Goal: Information Seeking & Learning: Learn about a topic

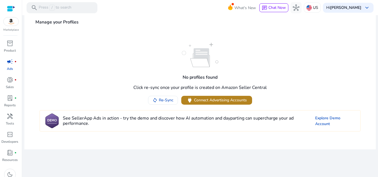
click at [220, 101] on span "Connect Advertising Accounts" at bounding box center [220, 100] width 53 height 6
click at [227, 104] on span at bounding box center [216, 100] width 71 height 13
click at [12, 83] on span "donut_small" at bounding box center [10, 80] width 7 height 7
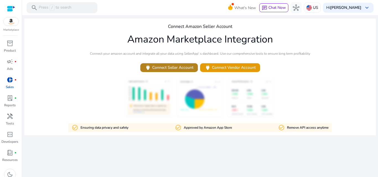
click at [170, 68] on span "power Connect Seller Account" at bounding box center [169, 67] width 49 height 6
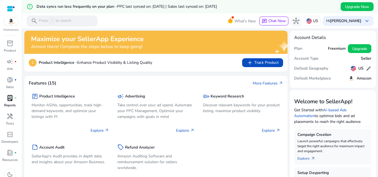
click at [7, 101] on span "lab_profile" at bounding box center [10, 98] width 7 height 7
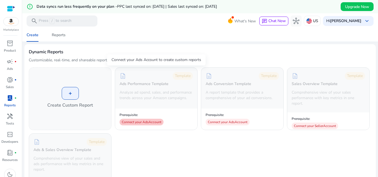
click at [143, 125] on div "Connect your Ads Account" at bounding box center [141, 122] width 44 height 7
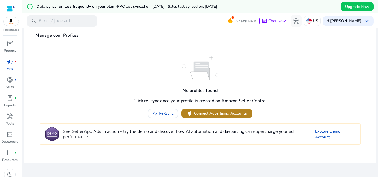
click at [216, 115] on span "Connect Advertising Accounts" at bounding box center [220, 114] width 53 height 6
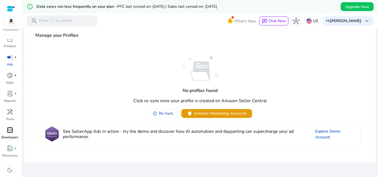
scroll to position [6, 0]
click at [9, 60] on div "campaign fiber_manual_record" at bounding box center [9, 56] width 15 height 9
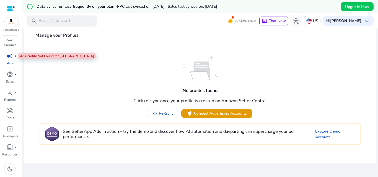
scroll to position [0, 0]
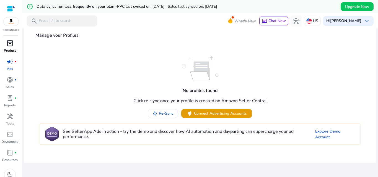
click at [11, 48] on div "inventory_2" at bounding box center [9, 43] width 15 height 9
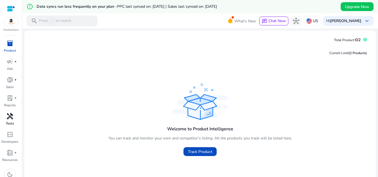
click at [14, 119] on div "handyman" at bounding box center [9, 116] width 15 height 9
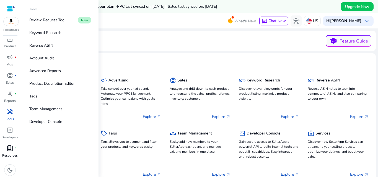
scroll to position [6, 0]
click at [12, 148] on span "book_4" at bounding box center [10, 147] width 7 height 7
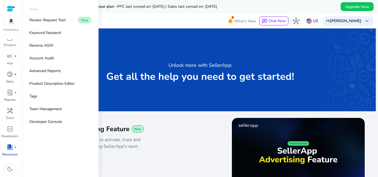
click at [13, 23] on img at bounding box center [11, 21] width 15 height 8
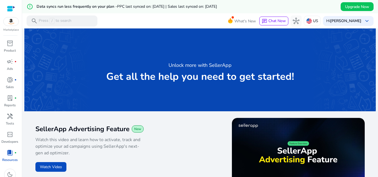
click at [13, 23] on img at bounding box center [11, 21] width 15 height 8
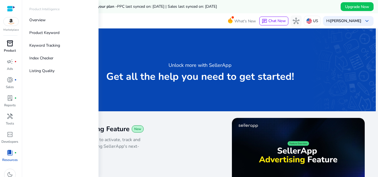
click at [11, 46] on span "inventory_2" at bounding box center [10, 43] width 7 height 7
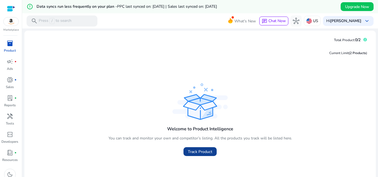
click at [190, 156] on span at bounding box center [199, 151] width 33 height 13
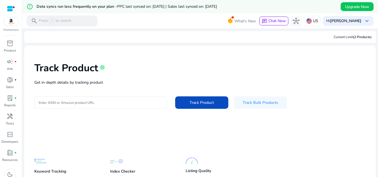
click at [109, 106] on div at bounding box center [101, 102] width 124 height 12
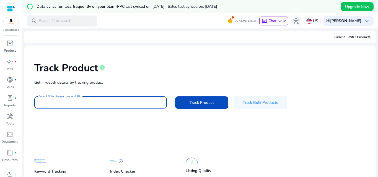
click at [296, 121] on mat-card-content "Track Product info Get in-depth details by tracking product Enter ASIN or Amazo…" at bounding box center [199, 130] width 351 height 168
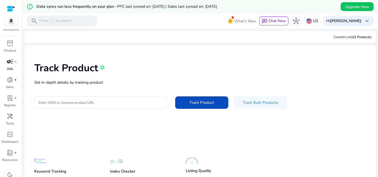
click at [9, 66] on link "campaign fiber_manual_record Ads" at bounding box center [10, 66] width 20 height 18
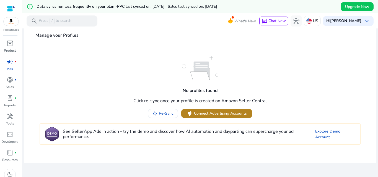
click at [215, 111] on span "Connect Advertising Accounts" at bounding box center [220, 114] width 53 height 6
click at [212, 101] on h4 "Click re-sync once your profile is created on Amazon Seller Central" at bounding box center [199, 100] width 133 height 5
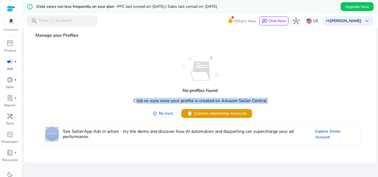
click at [212, 101] on h4 "Click re-sync once your profile is created on Amazon Seller Central" at bounding box center [199, 100] width 133 height 5
click at [210, 114] on span "Connect Advertising Accounts" at bounding box center [220, 114] width 53 height 6
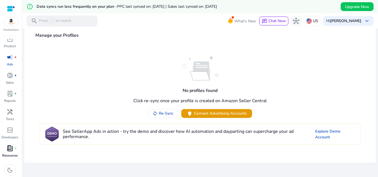
scroll to position [6, 0]
click at [11, 150] on span "book_4" at bounding box center [10, 147] width 7 height 7
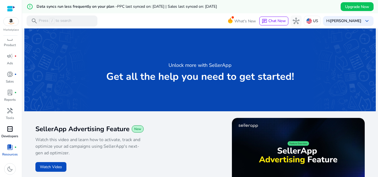
click at [4, 133] on div "code_blocks" at bounding box center [9, 129] width 15 height 9
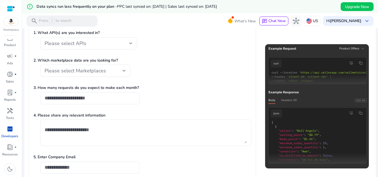
scroll to position [83, 0]
click at [130, 44] on div at bounding box center [130, 43] width 3 height 2
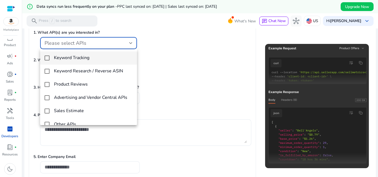
click at [130, 44] on div at bounding box center [189, 88] width 378 height 177
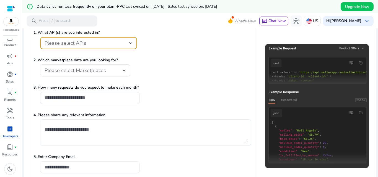
click at [127, 43] on div "Please select APIs" at bounding box center [87, 43] width 85 height 6
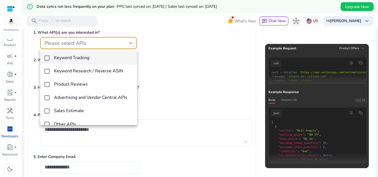
click at [96, 57] on span "Keyword Tracking" at bounding box center [93, 57] width 79 height 5
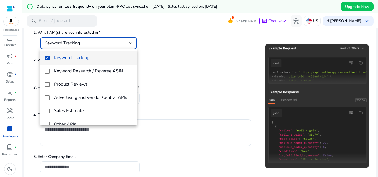
click at [225, 54] on div at bounding box center [189, 88] width 378 height 177
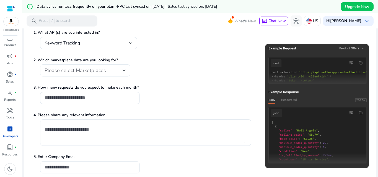
click at [91, 70] on span "Please select Marketplaces" at bounding box center [75, 70] width 61 height 7
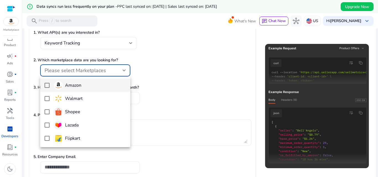
scroll to position [0, 0]
drag, startPoint x: 81, startPoint y: 88, endPoint x: 110, endPoint y: 96, distance: 30.3
click at [81, 88] on h4 "Amazon" at bounding box center [73, 85] width 16 height 5
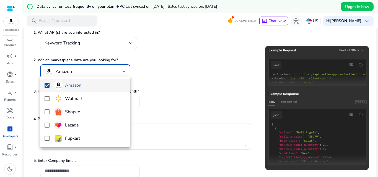
click at [156, 90] on div at bounding box center [189, 88] width 378 height 177
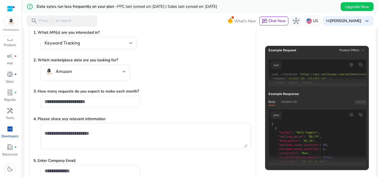
click at [105, 100] on input "number" at bounding box center [90, 102] width 91 height 6
click at [104, 135] on textarea at bounding box center [146, 136] width 202 height 21
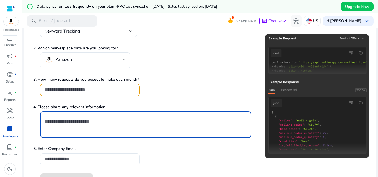
scroll to position [113, 0]
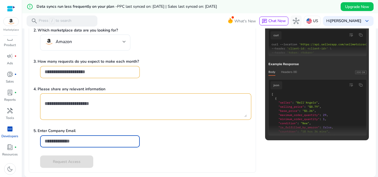
click at [92, 143] on input "email" at bounding box center [90, 141] width 91 height 6
click at [111, 110] on textarea at bounding box center [146, 106] width 202 height 21
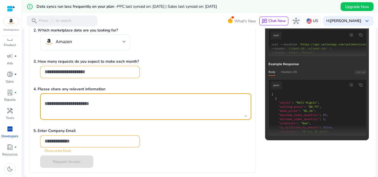
click at [87, 89] on p "4. Please share any relevant information" at bounding box center [142, 89] width 218 height 6
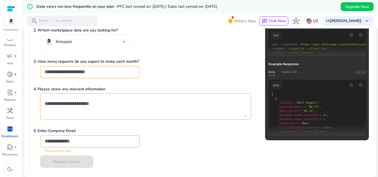
click at [87, 89] on p "4. Please share any relevant information" at bounding box center [142, 89] width 218 height 6
copy p "4. Please share any relevant information"
click at [56, 131] on p "5. Enter Company Email" at bounding box center [142, 131] width 218 height 6
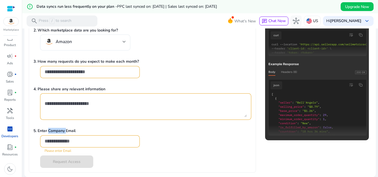
click at [56, 131] on p "5. Enter Company Email" at bounding box center [142, 131] width 218 height 6
copy p "5. Enter Company Email"
click at [90, 59] on p "3. How many requests do you expect to make each month?" at bounding box center [142, 62] width 218 height 6
click at [90, 62] on p "3. How many requests do you expect to make each month?" at bounding box center [142, 62] width 218 height 6
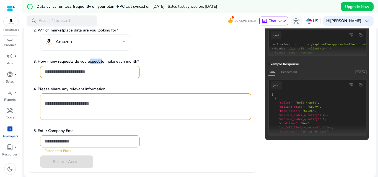
click at [90, 62] on p "3. How many requests do you expect to make each month?" at bounding box center [142, 62] width 218 height 6
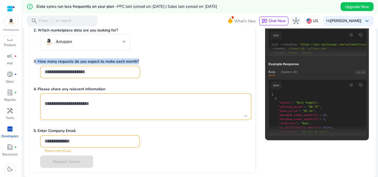
click at [90, 62] on p "3. How many requests do you expect to make each month?" at bounding box center [142, 62] width 218 height 6
copy p "3. How many requests do you expect to make each month?"
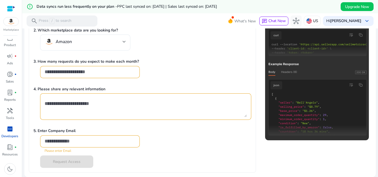
click at [93, 90] on p "4. Please share any relevant information" at bounding box center [142, 89] width 218 height 6
copy p "4. Please share any relevant information"
click at [146, 85] on form "1. What API(s) are you interested in? Keyword Tracking 2. Which marketplace dat…" at bounding box center [142, 81] width 218 height 173
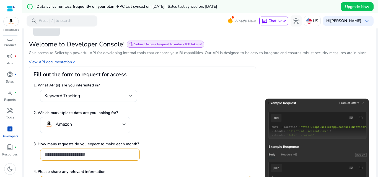
scroll to position [30, 0]
click at [105, 54] on p "Gain access to SellerApp powerful API for developing internal tools that enhanc…" at bounding box center [200, 54] width 342 height 6
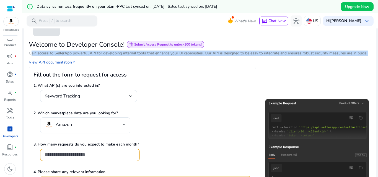
click at [105, 54] on p "Gain access to SellerApp powerful API for developing internal tools that enhanc…" at bounding box center [200, 54] width 342 height 6
copy p "Gain access to SellerApp powerful API for developing internal tools that enhanc…"
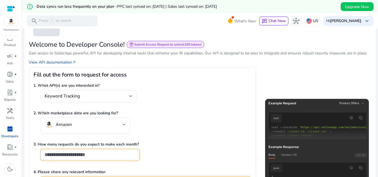
click at [94, 43] on h2 "Welcome to Developer Console!" at bounding box center [77, 45] width 96 height 8
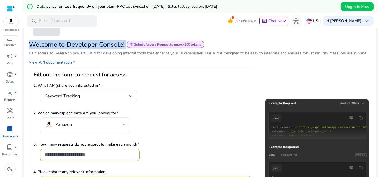
click at [94, 43] on h2 "Welcome to Developer Console!" at bounding box center [77, 45] width 96 height 8
copy h2 "Welcome to Developer Console!"
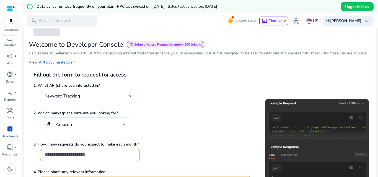
click at [193, 80] on form "1. What API(s) are you interested in? Keyword Tracking 2. Which marketplace dat…" at bounding box center [142, 164] width 218 height 173
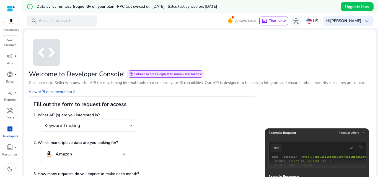
scroll to position [0, 0]
click at [13, 41] on span "inventory_2" at bounding box center [10, 38] width 7 height 7
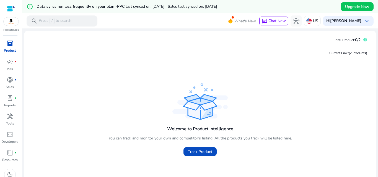
click at [9, 7] on div at bounding box center [11, 9] width 8 height 6
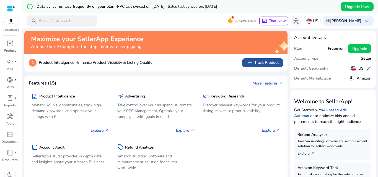
click at [263, 60] on span "add Track Product" at bounding box center [262, 62] width 32 height 7
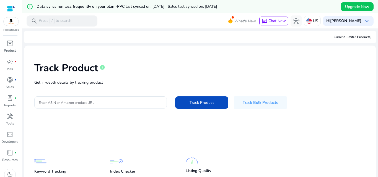
click at [59, 66] on h1 "Track Product" at bounding box center [66, 68] width 64 height 12
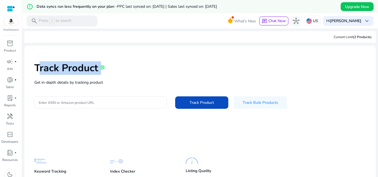
click at [59, 66] on h1 "Track Product" at bounding box center [66, 68] width 64 height 12
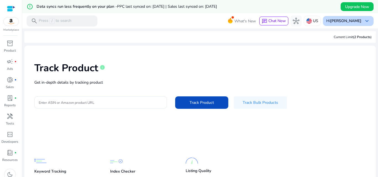
click at [364, 22] on span "keyboard_arrow_down" at bounding box center [366, 21] width 7 height 7
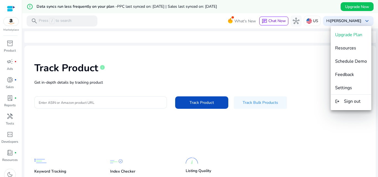
click at [300, 64] on div at bounding box center [189, 88] width 378 height 177
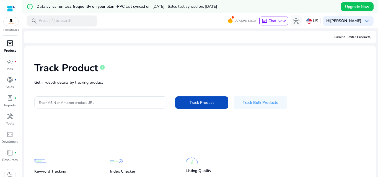
click at [4, 51] on p "Product" at bounding box center [10, 50] width 12 height 5
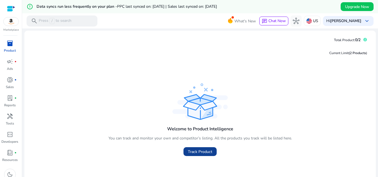
click at [198, 150] on span "Track Product" at bounding box center [200, 152] width 24 height 6
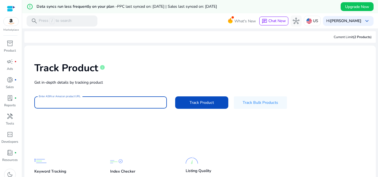
click at [107, 104] on input "Enter ASIN or Amazon product URL" at bounding box center [101, 103] width 124 height 6
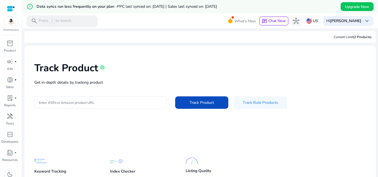
click at [63, 20] on p "Press / to search" at bounding box center [55, 21] width 33 height 6
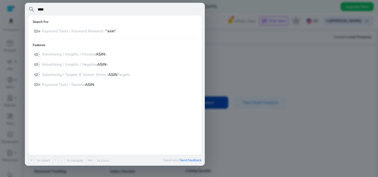
type input "****"
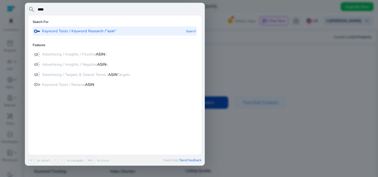
click at [104, 31] on p "Keyword Tools / Keyword Research / “asin“" at bounding box center [79, 31] width 74 height 6
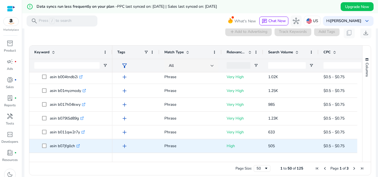
scroll to position [55, 0]
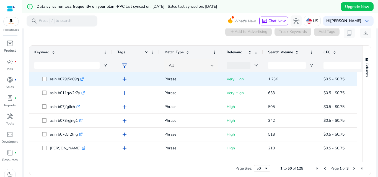
click at [233, 78] on p "Very High" at bounding box center [242, 79] width 32 height 11
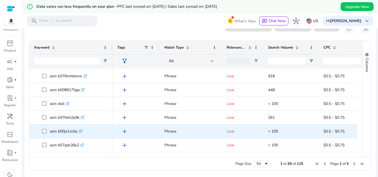
scroll to position [85, 0]
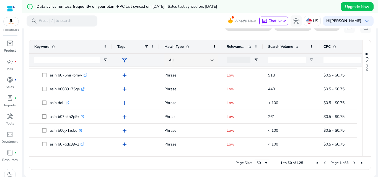
click at [108, 33] on mat-card "0 keyword(s) selected add Add to Advertising Track Keywords Add Tags content_co…" at bounding box center [199, 97] width 351 height 160
click at [69, 60] on input "Keyword Filter Input" at bounding box center [66, 60] width 65 height 7
type input "****"
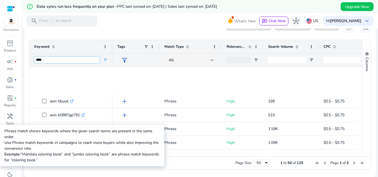
scroll to position [470, 0]
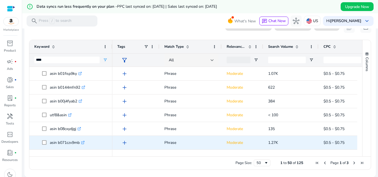
click at [51, 142] on p "asin b071czv9mb .st0{fill:#2c8af8}" at bounding box center [67, 142] width 35 height 11
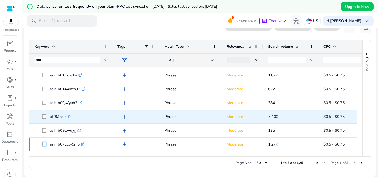
scroll to position [0, 0]
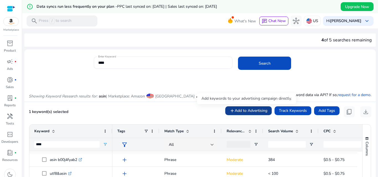
click at [252, 113] on span "Add to Advertising" at bounding box center [250, 111] width 33 height 6
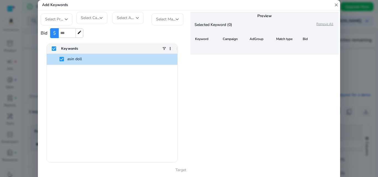
click at [72, 32] on input "*" at bounding box center [67, 33] width 17 height 10
type input "*"
click at [72, 32] on input "*" at bounding box center [67, 33] width 17 height 10
click at [68, 32] on input "*" at bounding box center [67, 33] width 17 height 10
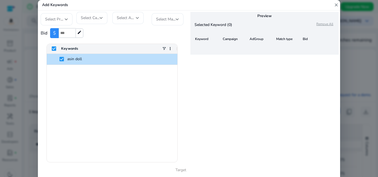
type input "*"
click at [62, 31] on input "*" at bounding box center [67, 33] width 17 height 10
click at [278, 95] on div "Preview Selected Keyword (0) Remove All Keyword Campaign AdGroup Match type Bid" at bounding box center [264, 94] width 151 height 167
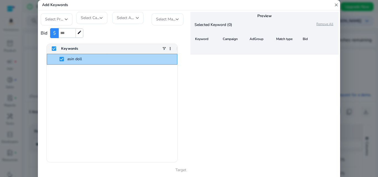
click at [95, 58] on span "asin doll" at bounding box center [115, 59] width 113 height 10
click at [95, 59] on span "asin doll" at bounding box center [115, 59] width 113 height 10
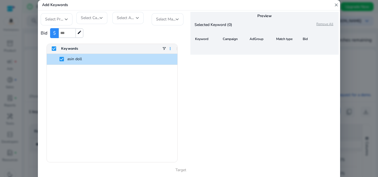
click at [171, 48] on span at bounding box center [170, 48] width 4 height 4
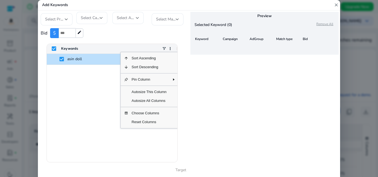
click at [240, 102] on div "Preview Selected Keyword (0) Remove All Keyword Campaign AdGroup Match type Bid" at bounding box center [264, 94] width 151 height 167
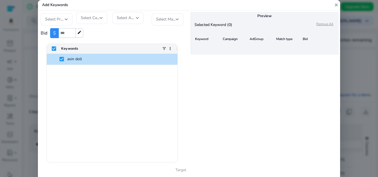
click at [336, 7] on mat-icon "close" at bounding box center [335, 5] width 5 height 10
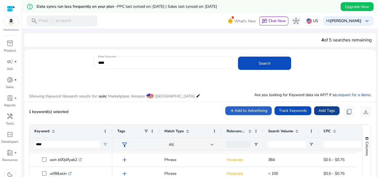
click at [323, 113] on span "Add Tags" at bounding box center [326, 111] width 17 height 6
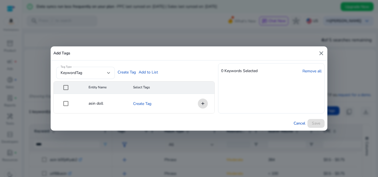
click at [202, 104] on mat-cell "add" at bounding box center [201, 103] width 28 height 19
click at [140, 103] on link "Create Tag" at bounding box center [142, 104] width 18 height 6
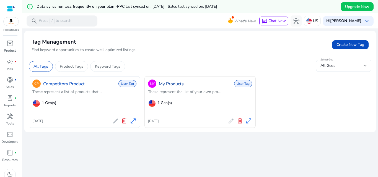
click at [168, 86] on link "My Products" at bounding box center [171, 84] width 25 height 7
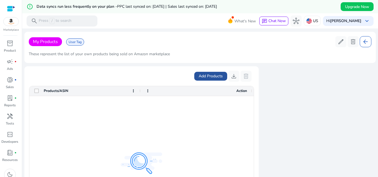
click at [203, 78] on span "Add Products" at bounding box center [210, 76] width 24 height 6
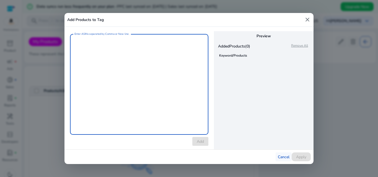
click at [284, 155] on span "Cancel" at bounding box center [284, 157] width 12 height 6
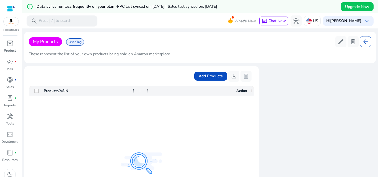
click at [47, 41] on span "My Products" at bounding box center [45, 42] width 25 height 6
click at [75, 44] on span "User Tag" at bounding box center [75, 41] width 18 height 7
click at [34, 89] on div "Products/ASIN" at bounding box center [84, 91] width 111 height 10
click at [36, 94] on div "Products/ASIN" at bounding box center [84, 91] width 111 height 10
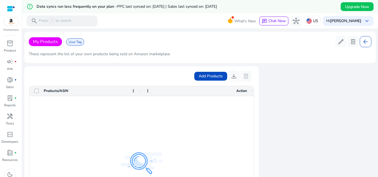
click at [170, 149] on div at bounding box center [141, 164] width 224 height 136
click at [208, 79] on span "Add Products" at bounding box center [210, 76] width 24 height 6
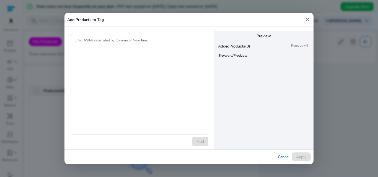
click at [240, 43] on div "Added Products (0) Remove All" at bounding box center [264, 45] width 100 height 9
click at [305, 20] on mat-icon "close" at bounding box center [307, 19] width 7 height 7
